Goal: Task Accomplishment & Management: Manage account settings

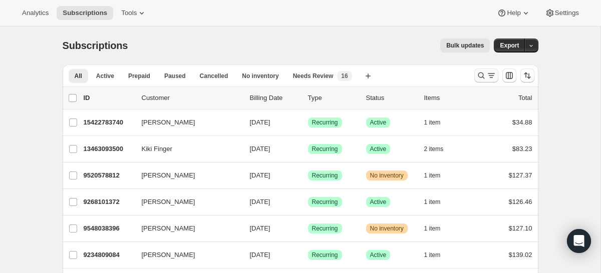
click at [485, 77] on icon "Search and filter results" at bounding box center [481, 76] width 10 height 10
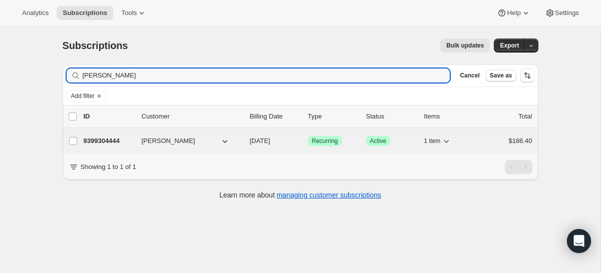
type input "[PERSON_NAME]"
click at [208, 141] on button "[PERSON_NAME]" at bounding box center [186, 141] width 100 height 16
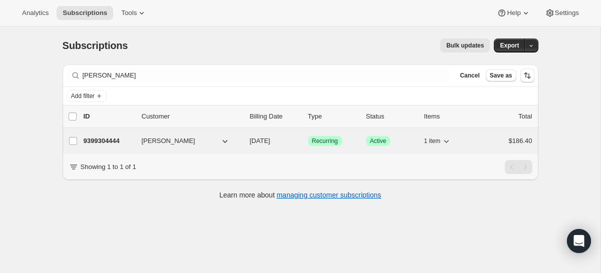
click at [108, 141] on p "9399304444" at bounding box center [109, 141] width 50 height 10
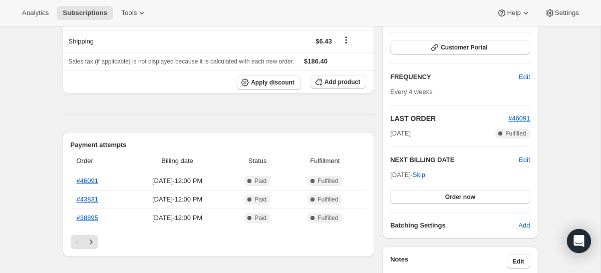
scroll to position [138, 0]
click at [92, 180] on link "#46091" at bounding box center [88, 182] width 22 height 8
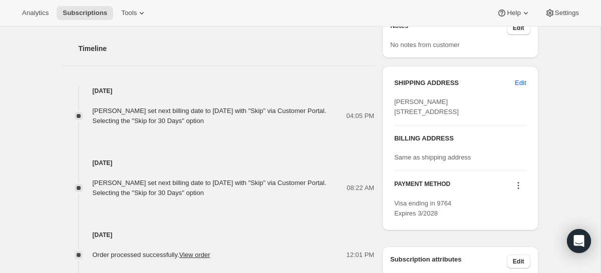
scroll to position [0, 0]
